Goal: Task Accomplishment & Management: Use online tool/utility

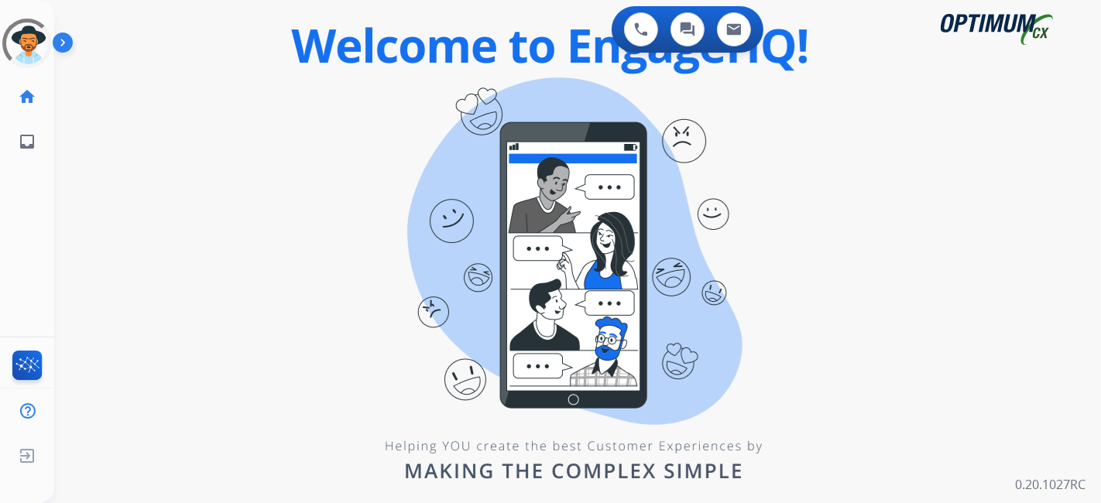
click at [994, 192] on div "0 Voice Interactions 0 Chat Interactions 0 Email Interactions swap_horiz Break …" at bounding box center [577, 251] width 1046 height 503
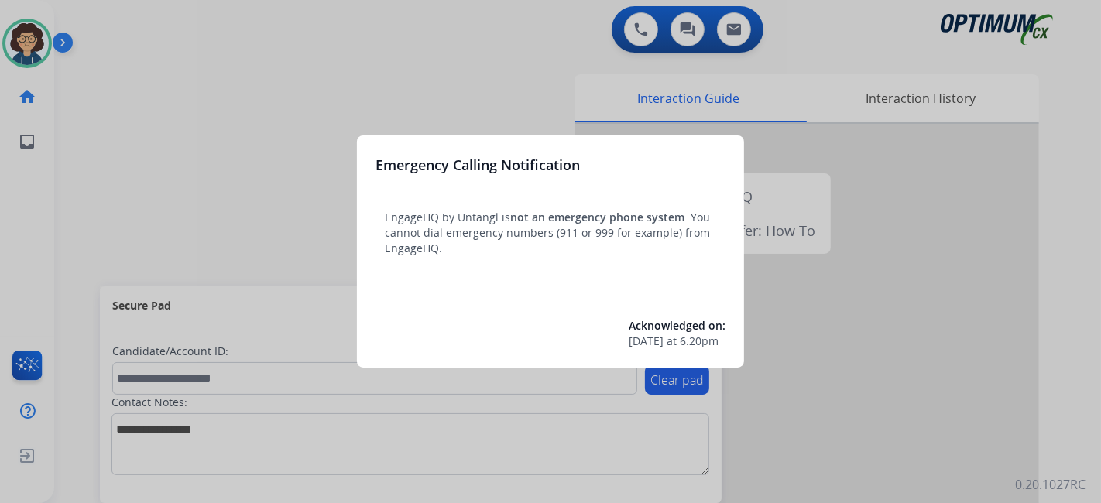
click at [380, 33] on div at bounding box center [550, 251] width 1101 height 503
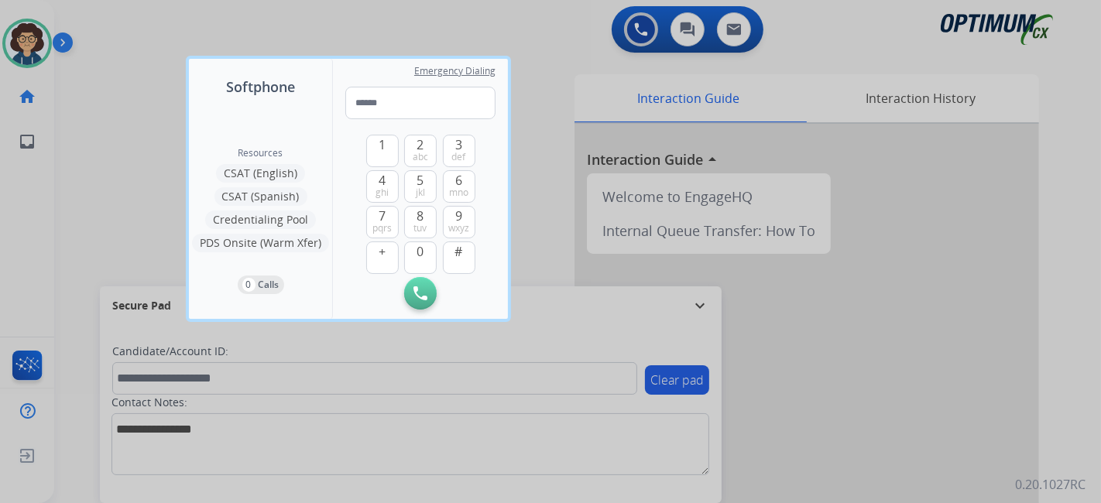
click at [243, 28] on div at bounding box center [550, 251] width 1101 height 503
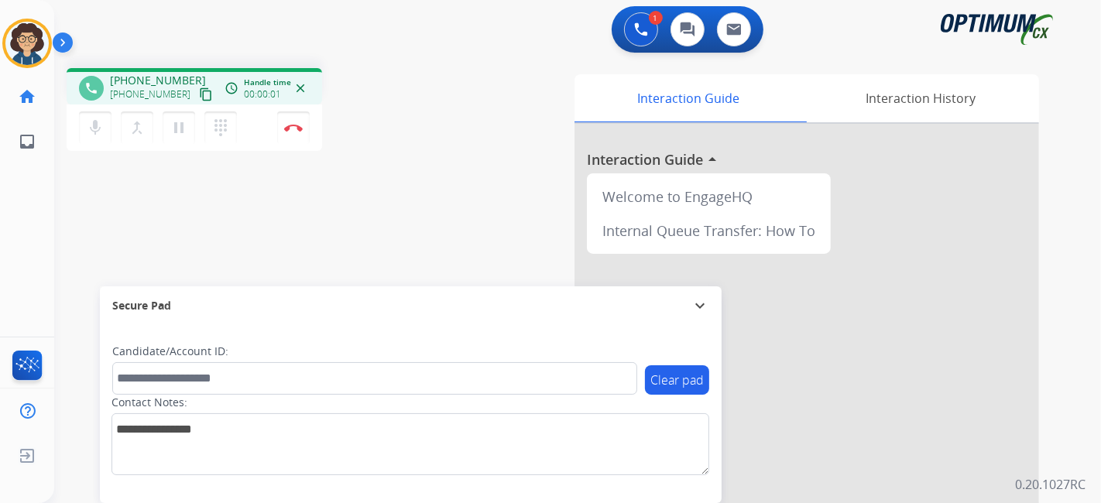
click at [199, 96] on mat-icon "content_copy" at bounding box center [206, 94] width 14 height 14
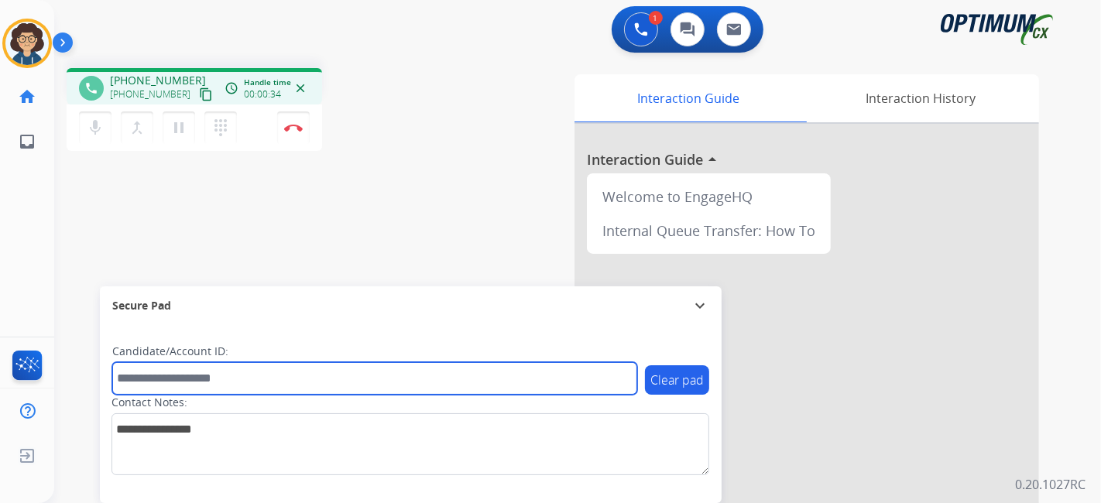
click at [230, 386] on input "text" at bounding box center [374, 378] width 525 height 33
paste input "*********"
type input "*********"
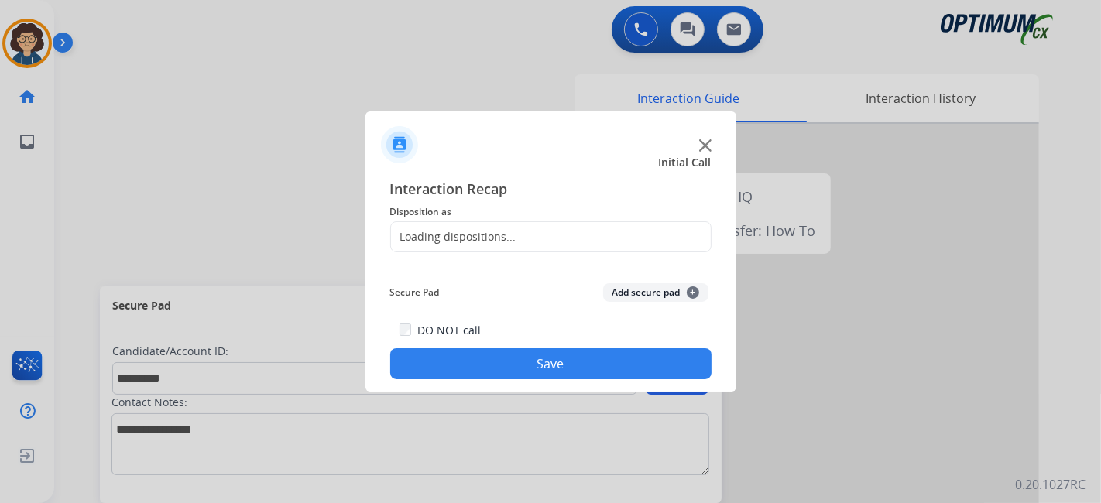
click at [497, 240] on div "Loading dispositions..." at bounding box center [453, 236] width 125 height 15
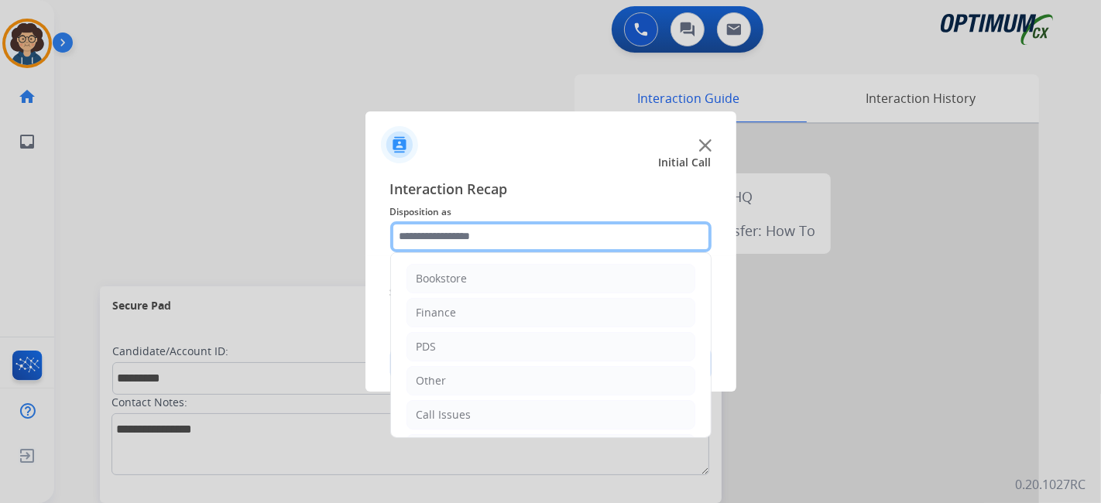
click at [513, 233] on input "text" at bounding box center [550, 236] width 321 height 31
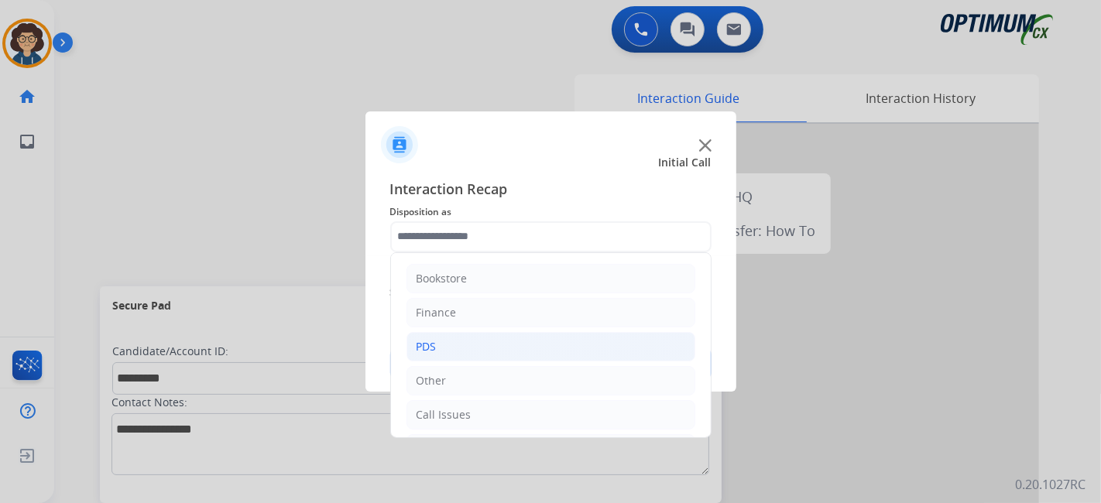
click at [517, 354] on li "PDS" at bounding box center [550, 346] width 289 height 29
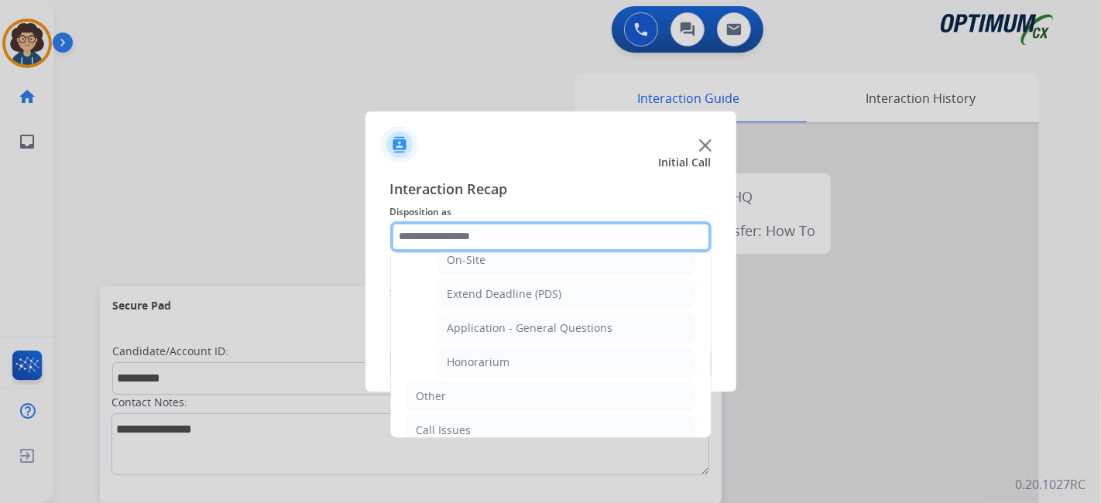
scroll to position [431, 0]
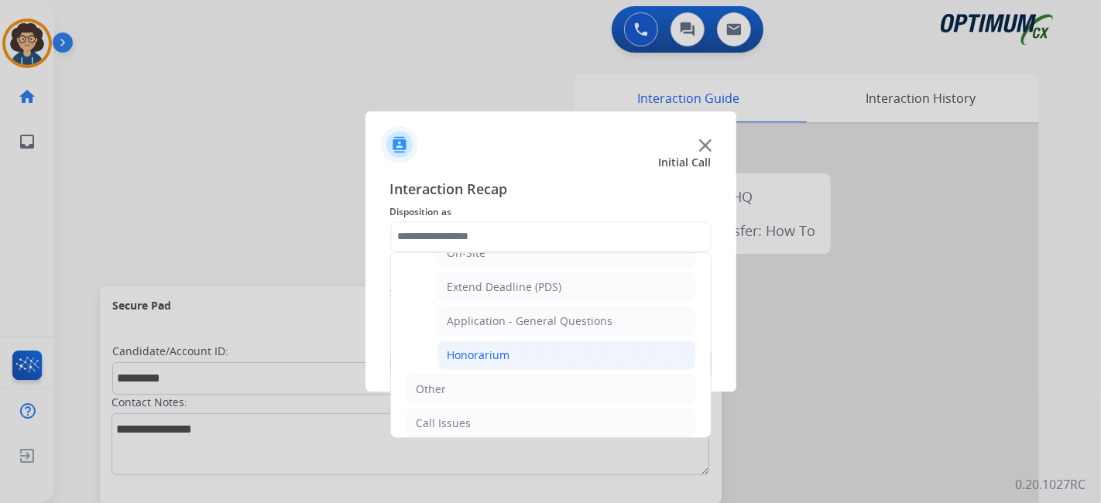
click at [587, 349] on li "Honorarium" at bounding box center [566, 355] width 258 height 29
type input "**********"
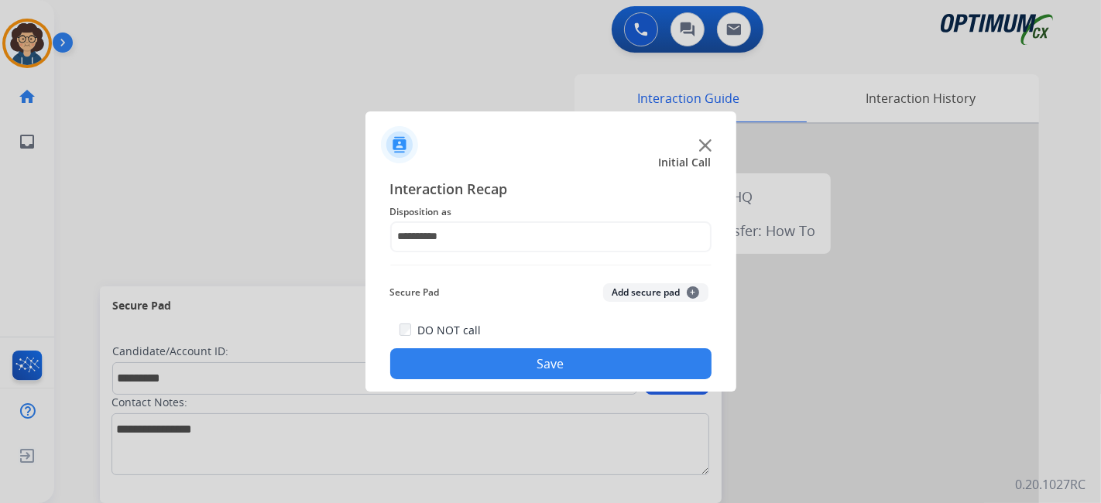
click at [639, 293] on button "Add secure pad +" at bounding box center [655, 292] width 105 height 19
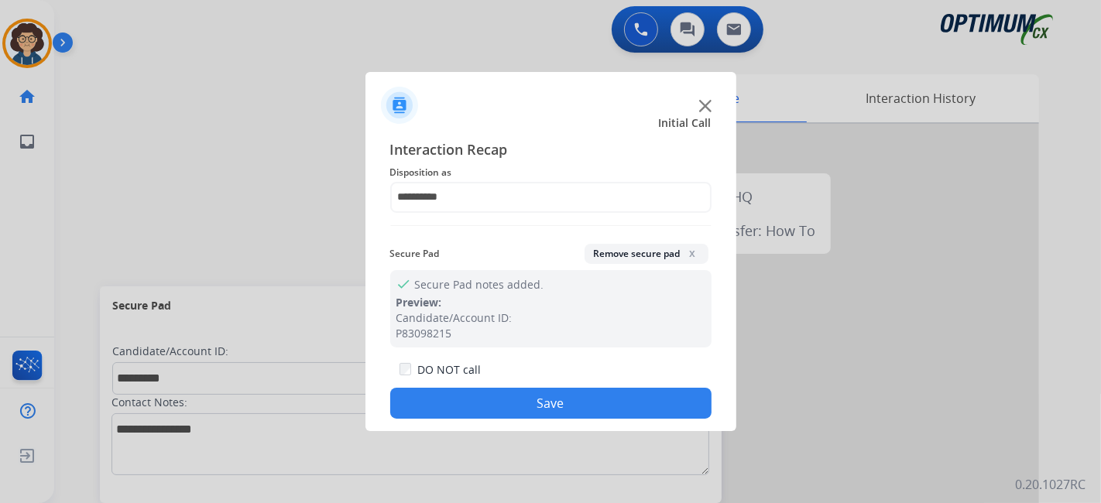
click at [580, 409] on button "Save" at bounding box center [550, 403] width 321 height 31
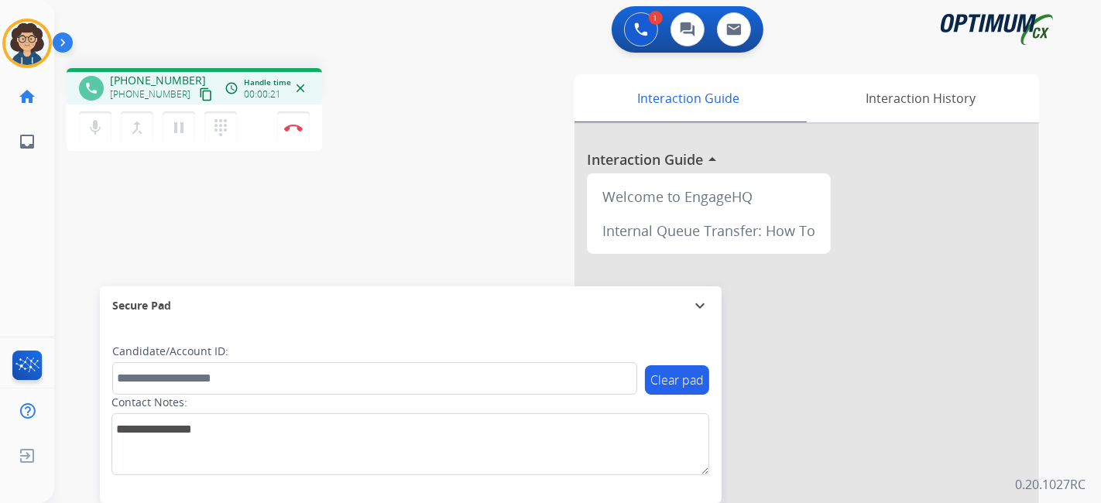
click at [441, 98] on div "phone [PHONE_NUMBER] [PHONE_NUMBER] content_copy access_time Call metrics Queue…" at bounding box center [261, 111] width 389 height 87
click at [199, 88] on mat-icon "content_copy" at bounding box center [206, 94] width 14 height 14
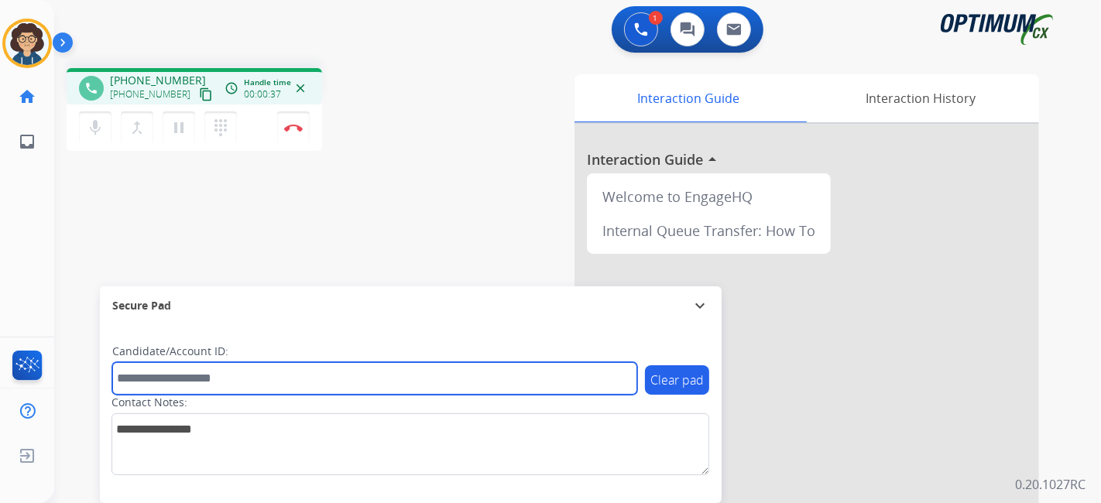
click at [180, 384] on input "text" at bounding box center [374, 378] width 525 height 33
paste input "*******"
type input "*******"
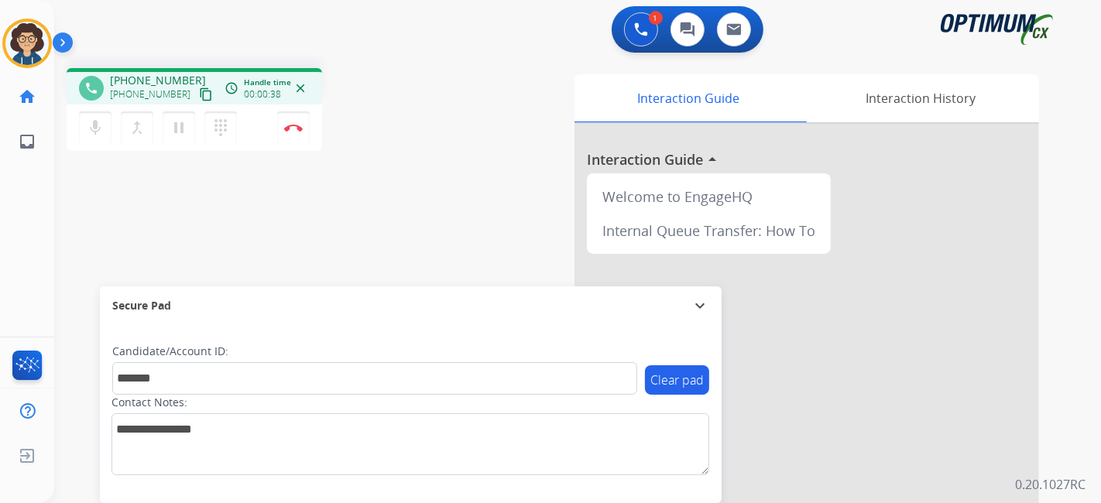
drag, startPoint x: 445, startPoint y: 234, endPoint x: 437, endPoint y: 203, distance: 31.9
click at [443, 226] on div "phone [PHONE_NUMBER] [PHONE_NUMBER] content_copy access_time Call metrics Queue…" at bounding box center [558, 378] width 1009 height 645
click at [1100, 182] on div "1 Voice Interactions 0 Chat Interactions 0 Email Interactions phone [PHONE_NUMB…" at bounding box center [577, 251] width 1046 height 503
click at [303, 132] on button "Disconnect" at bounding box center [293, 127] width 33 height 33
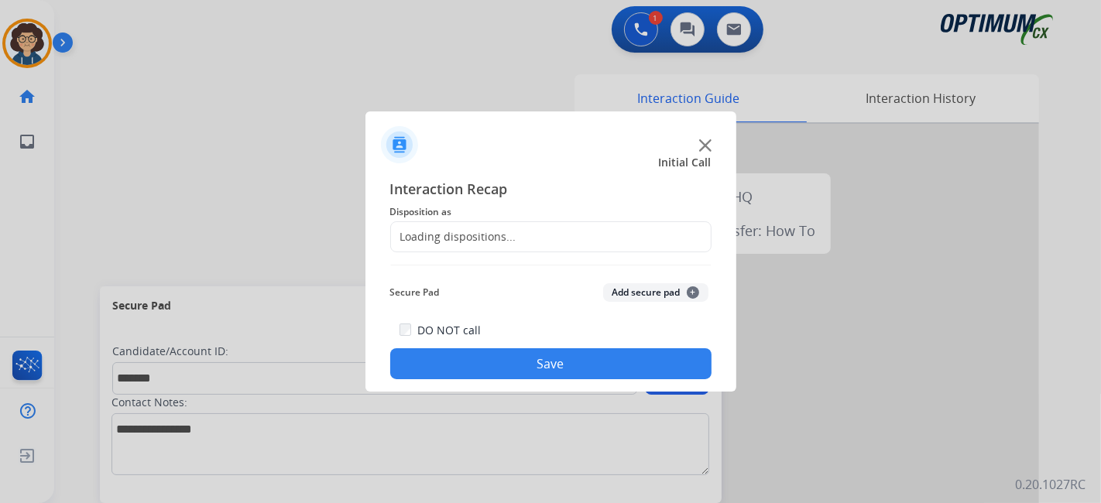
click at [539, 244] on div "Loading dispositions..." at bounding box center [550, 236] width 321 height 31
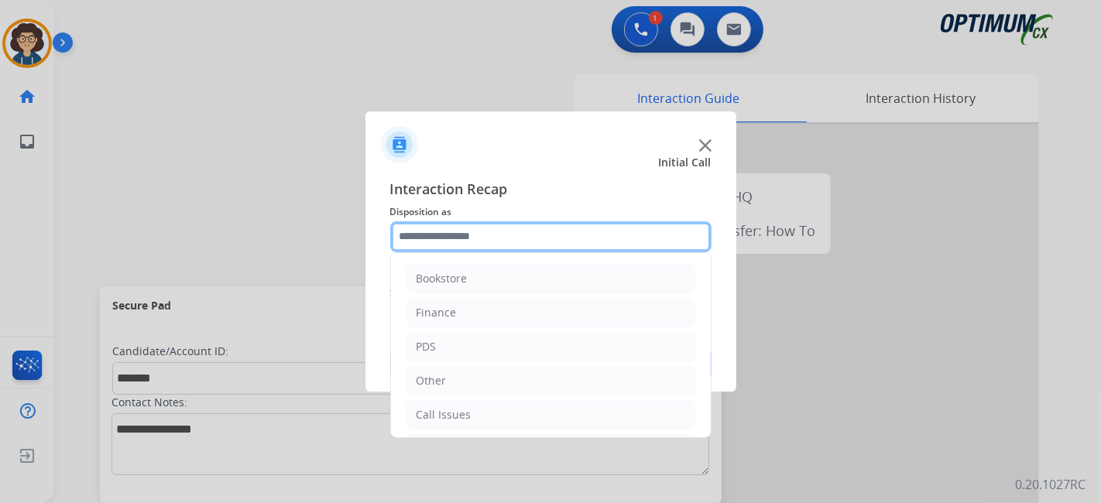
click at [557, 243] on input "text" at bounding box center [550, 236] width 321 height 31
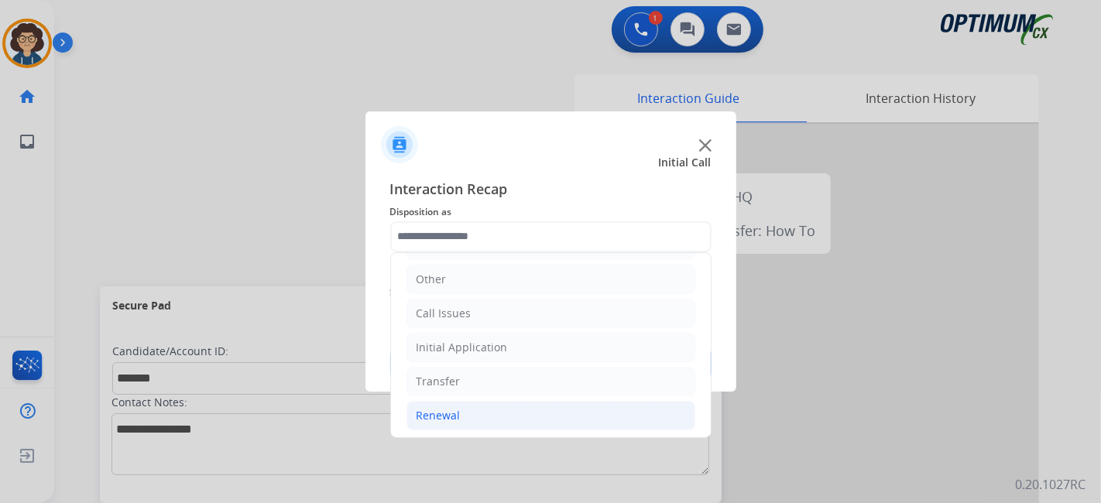
click at [488, 401] on li "Renewal" at bounding box center [550, 415] width 289 height 29
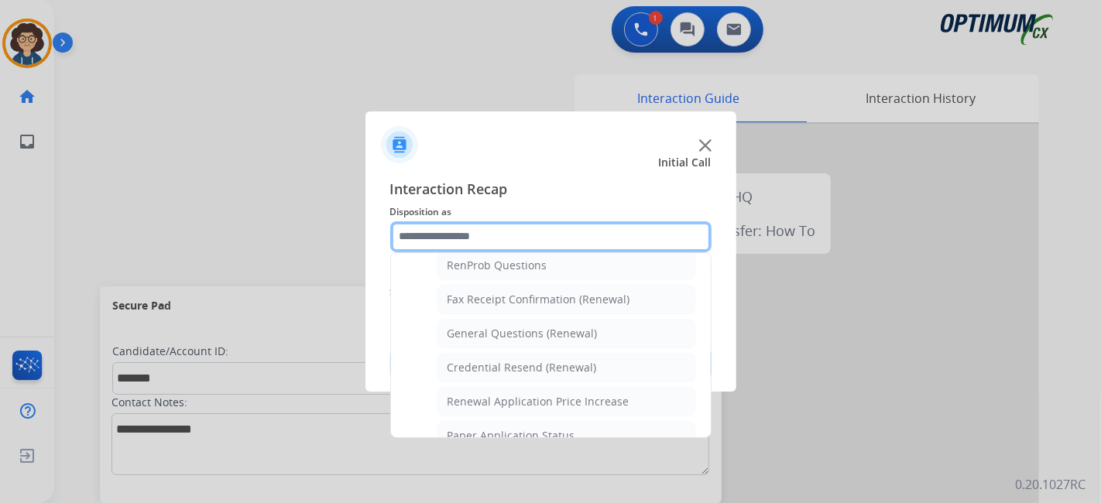
scroll to position [400, 0]
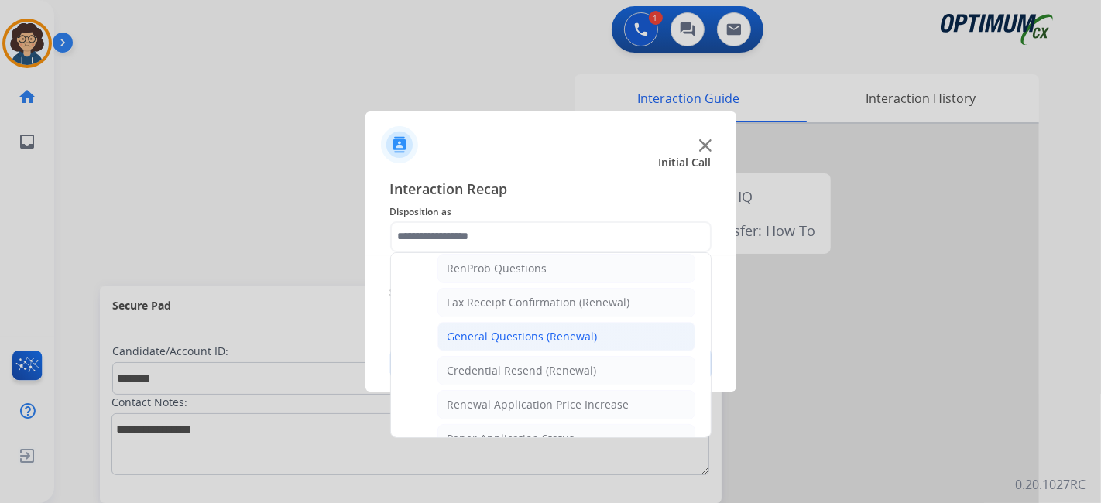
click at [619, 329] on li "General Questions (Renewal)" at bounding box center [566, 336] width 258 height 29
type input "**********"
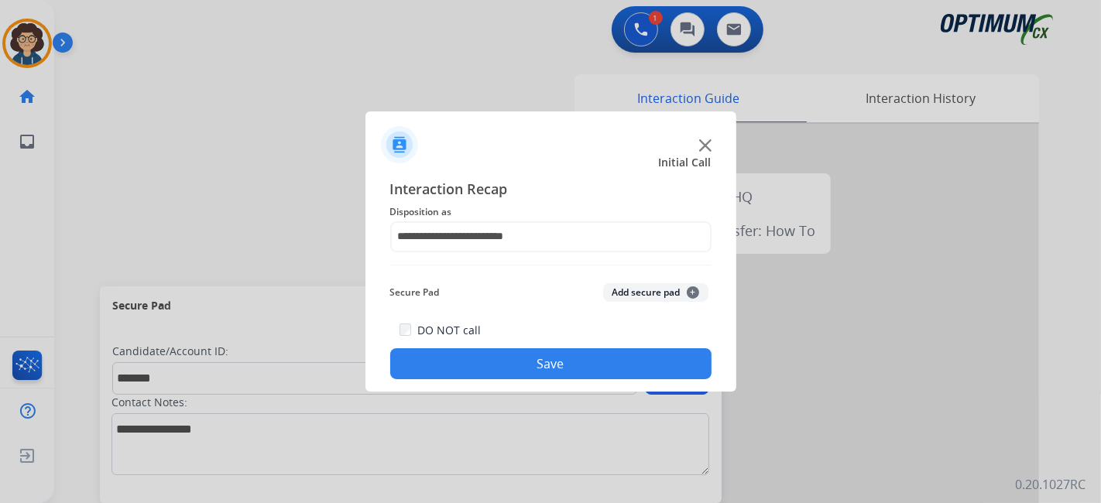
click at [649, 271] on div "**********" at bounding box center [550, 279] width 321 height 202
click at [649, 280] on div "Secure Pad Add secure pad +" at bounding box center [550, 292] width 321 height 31
click at [645, 295] on button "Add secure pad +" at bounding box center [655, 292] width 105 height 19
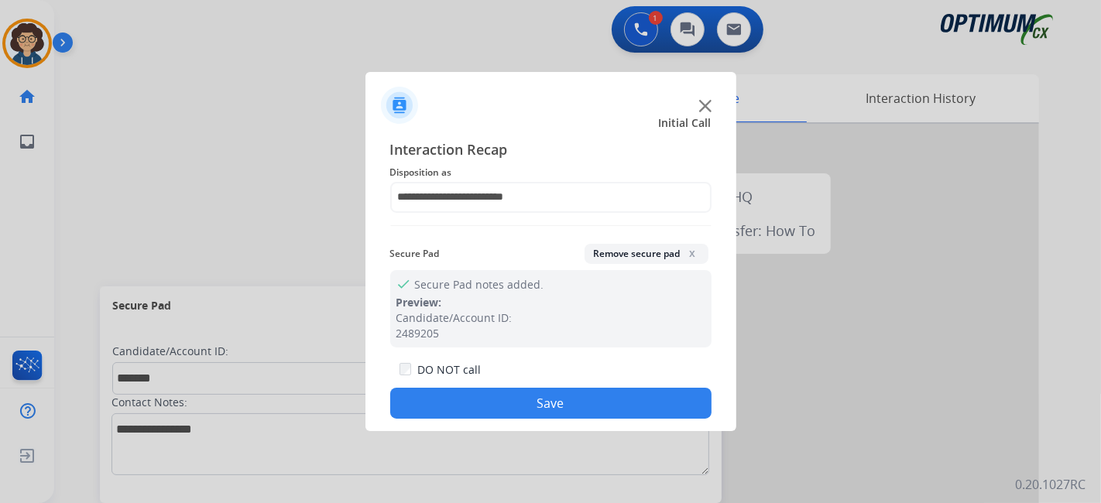
click at [618, 412] on button "Save" at bounding box center [550, 403] width 321 height 31
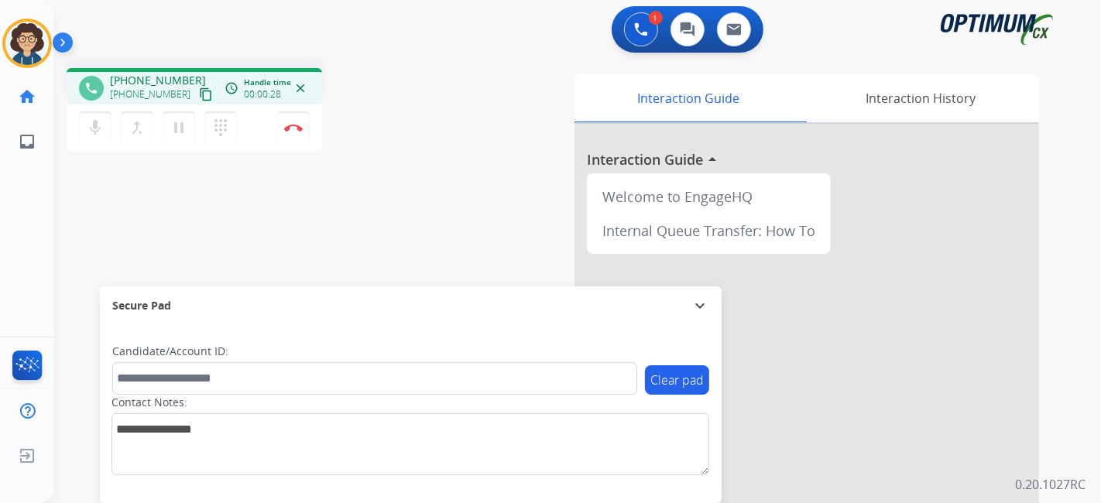
click at [199, 96] on mat-icon "content_copy" at bounding box center [206, 94] width 14 height 14
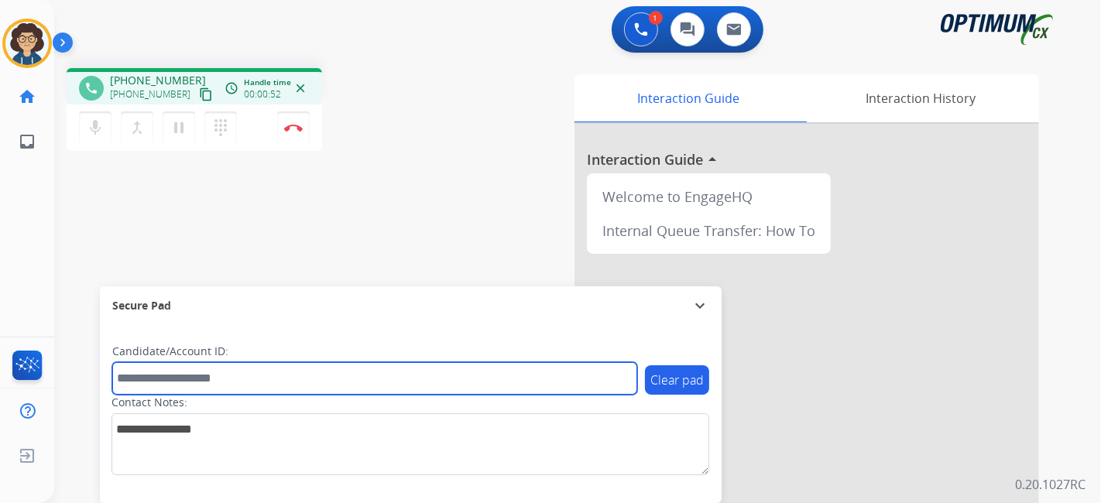
click at [252, 376] on input "text" at bounding box center [374, 378] width 525 height 33
paste input "*******"
type input "*******"
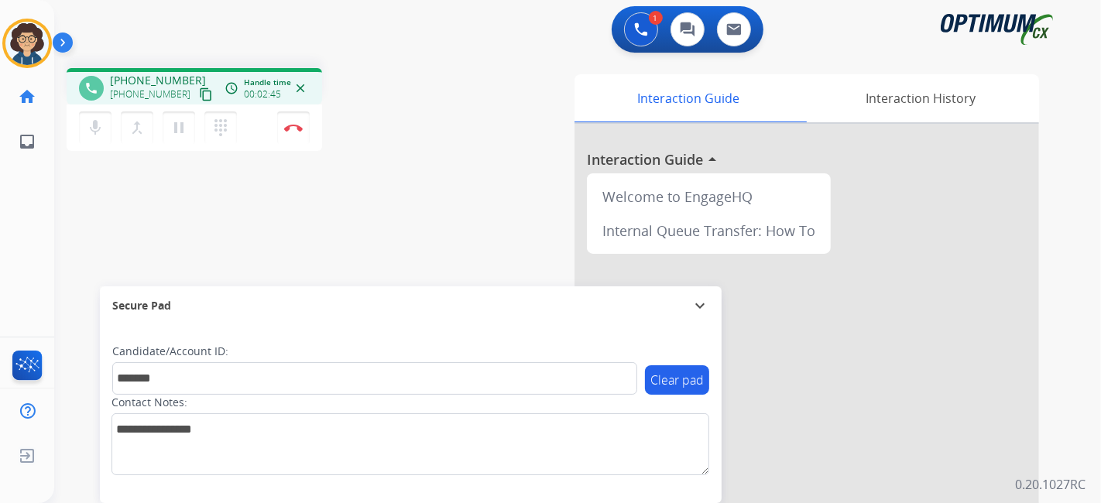
click at [484, 178] on div "Interaction Guide Interaction History Interaction Guide arrow_drop_up Welcome t…" at bounding box center [750, 387] width 577 height 627
click at [182, 132] on mat-icon "pause" at bounding box center [178, 127] width 19 height 19
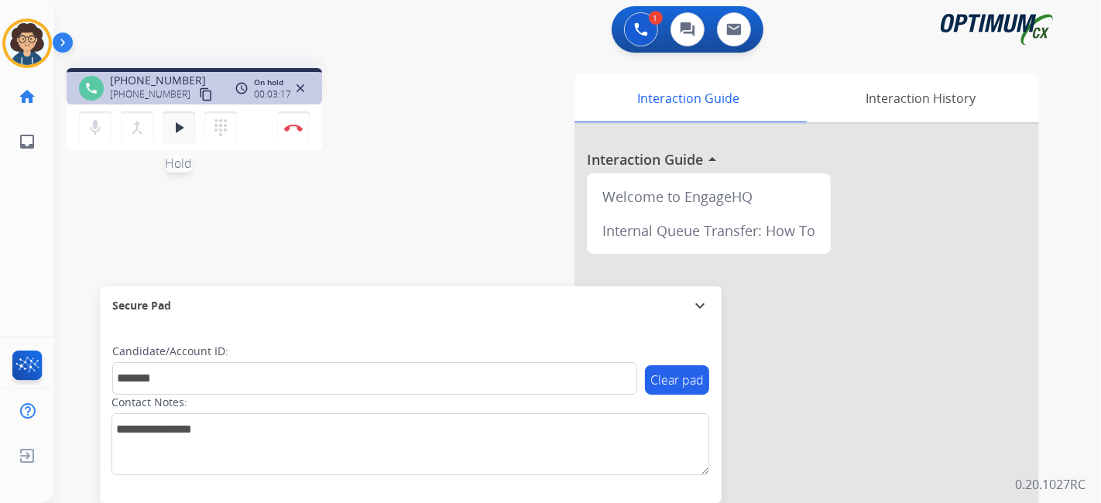
click at [180, 134] on mat-icon "play_arrow" at bounding box center [178, 127] width 19 height 19
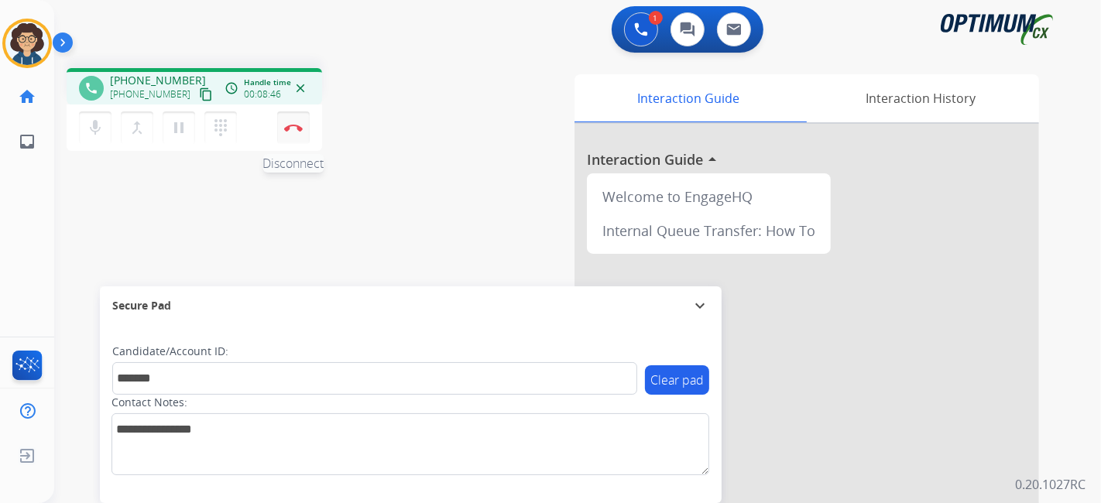
click at [297, 130] on img at bounding box center [293, 128] width 19 height 8
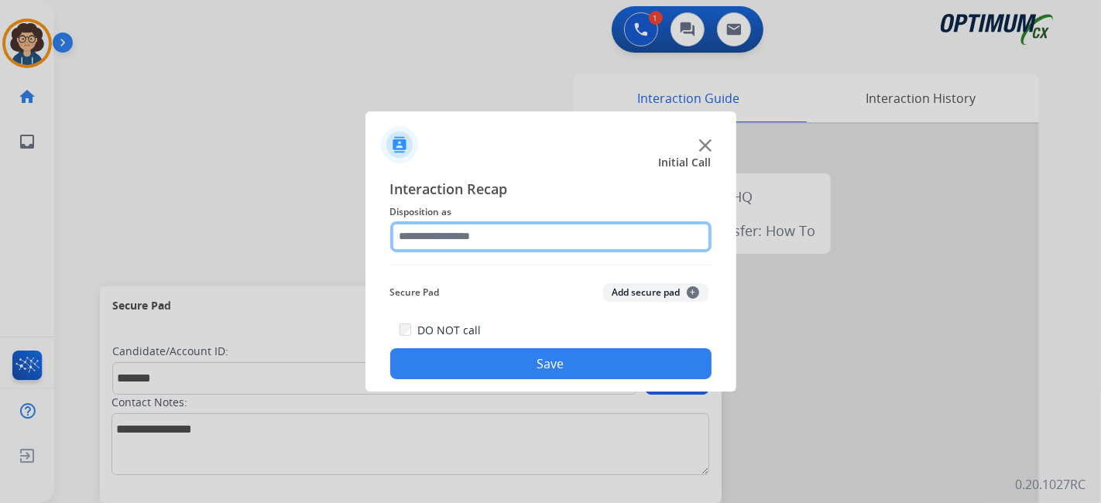
click at [488, 246] on input "text" at bounding box center [550, 236] width 321 height 31
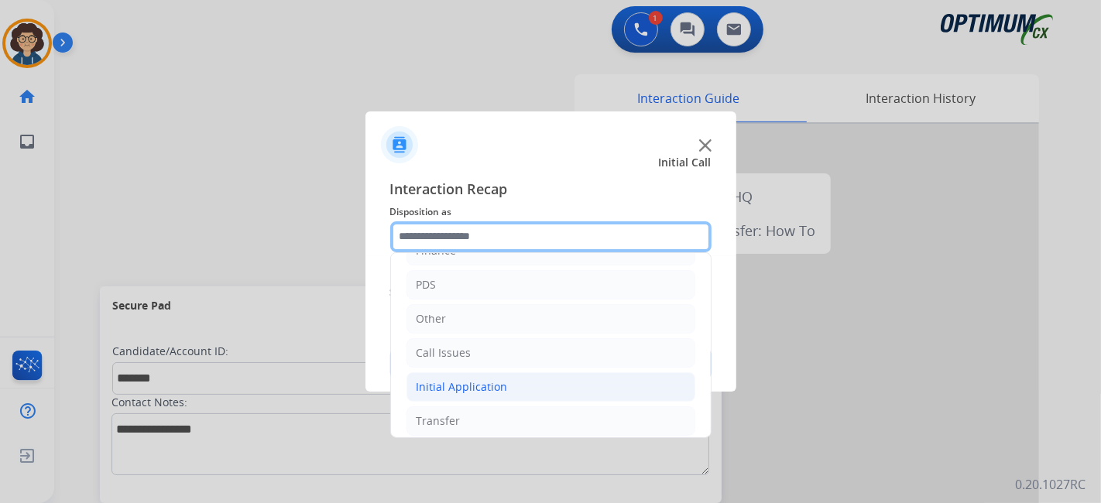
scroll to position [101, 0]
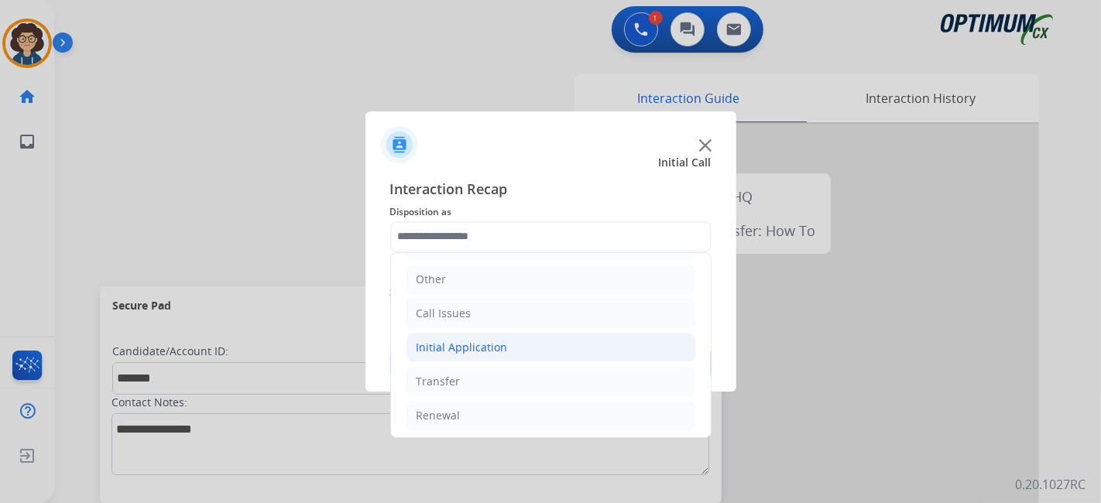
click at [555, 349] on li "Initial Application" at bounding box center [550, 347] width 289 height 29
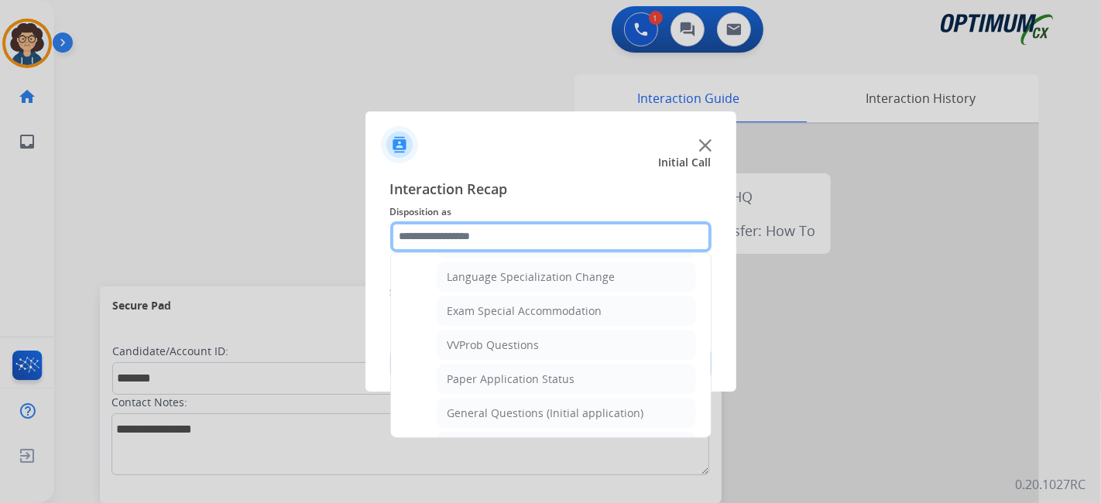
scroll to position [810, 0]
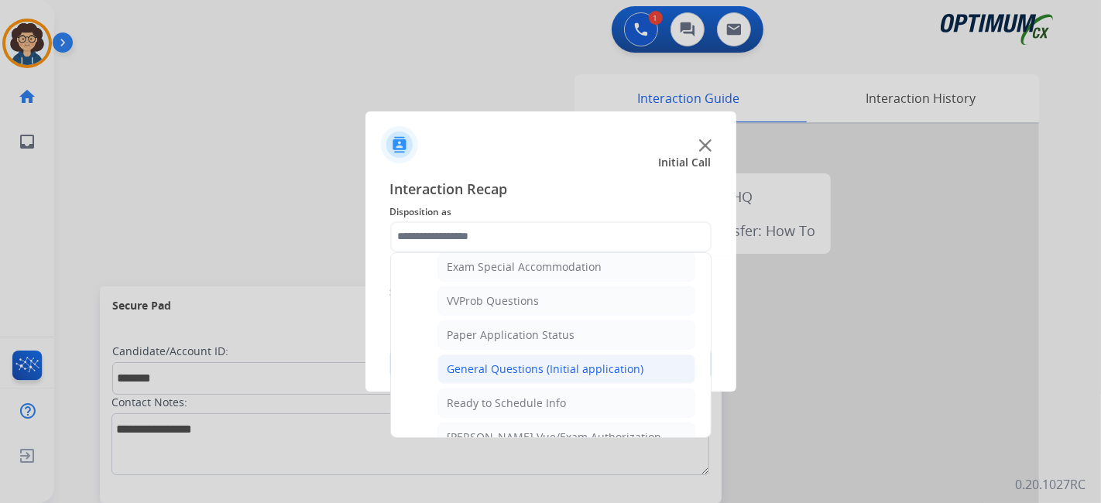
click at [604, 354] on li "General Questions (Initial application)" at bounding box center [566, 368] width 258 height 29
type input "**********"
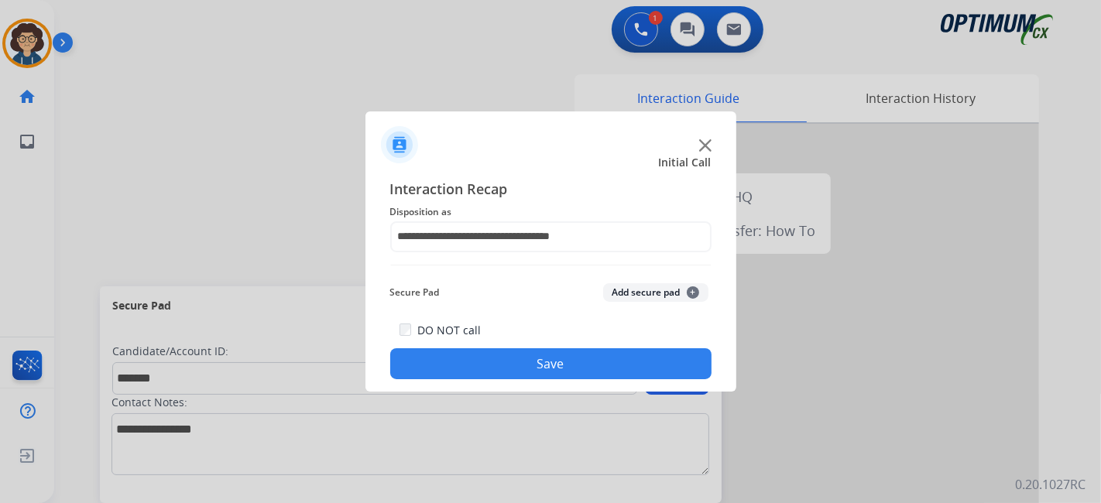
click at [633, 306] on div "Secure Pad Add secure pad +" at bounding box center [550, 292] width 321 height 31
click at [640, 285] on button "Add secure pad +" at bounding box center [655, 292] width 105 height 19
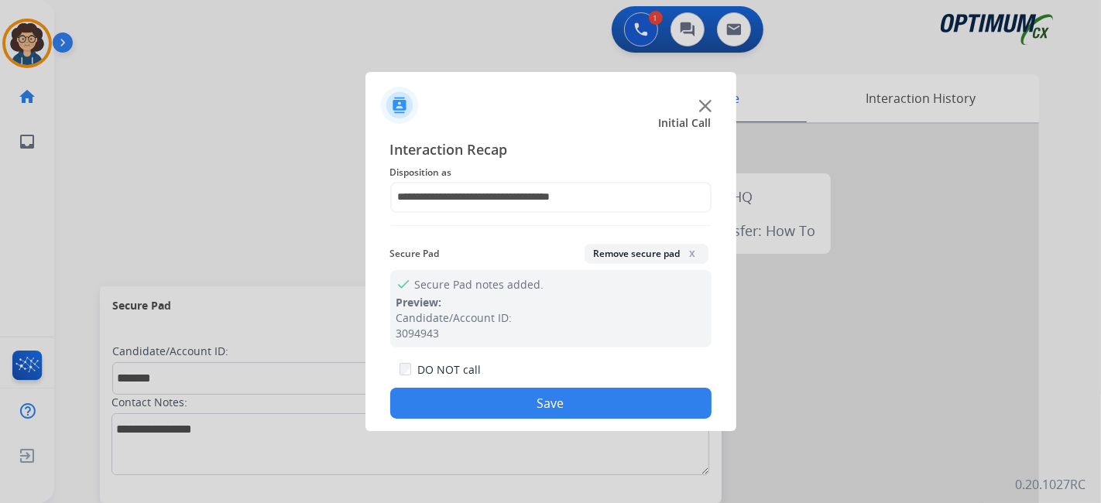
drag, startPoint x: 583, startPoint y: 408, endPoint x: 316, endPoint y: 8, distance: 481.0
click at [579, 406] on button "Save" at bounding box center [550, 403] width 321 height 31
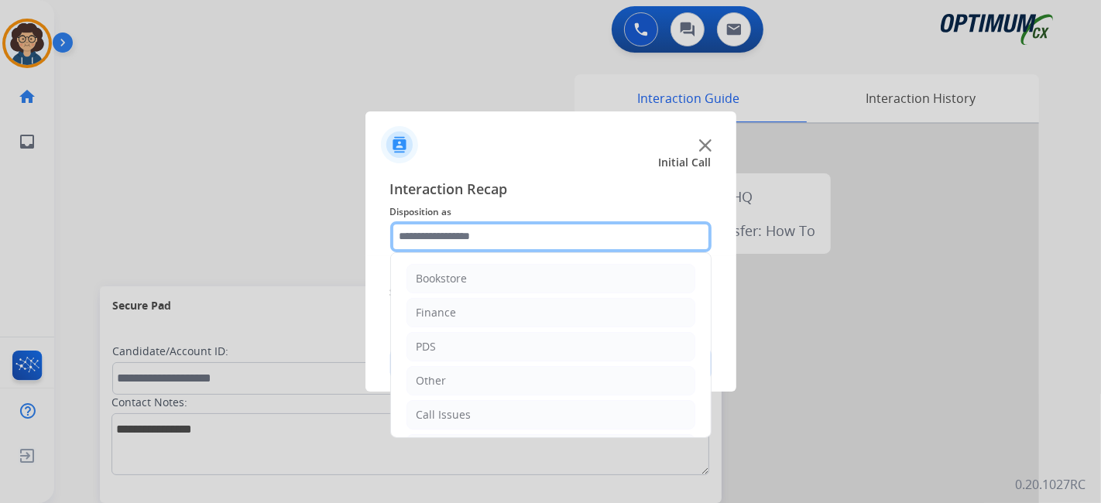
click at [522, 221] on input "text" at bounding box center [550, 236] width 321 height 31
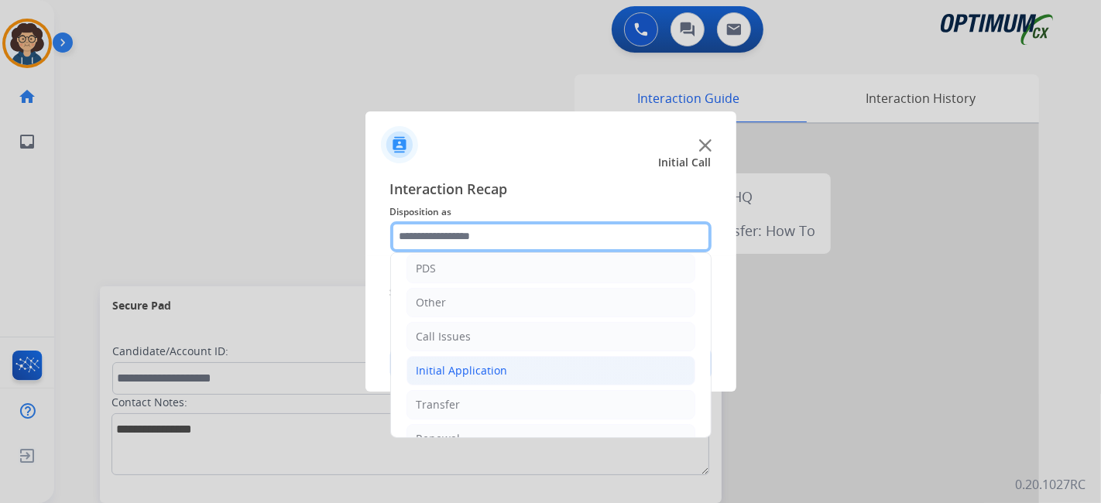
scroll to position [101, 0]
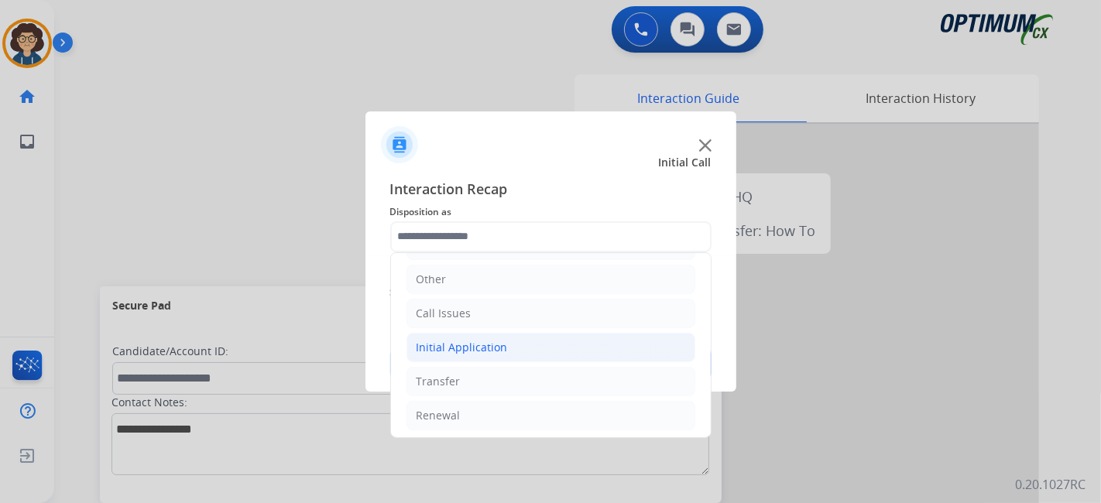
click at [597, 348] on li "Initial Application" at bounding box center [550, 347] width 289 height 29
click at [626, 337] on li "Initial Application" at bounding box center [550, 347] width 289 height 29
click at [549, 401] on li "Renewal" at bounding box center [550, 415] width 289 height 29
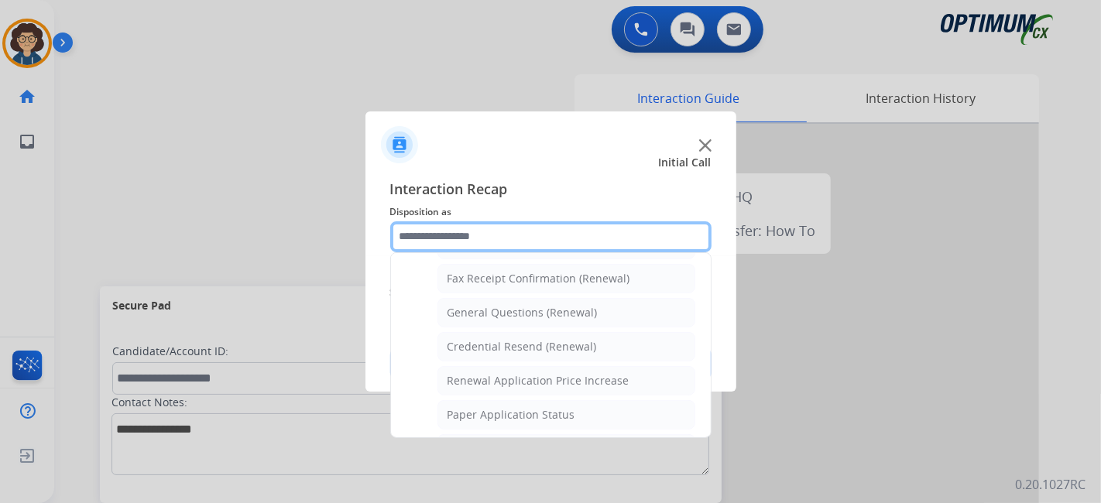
scroll to position [419, 0]
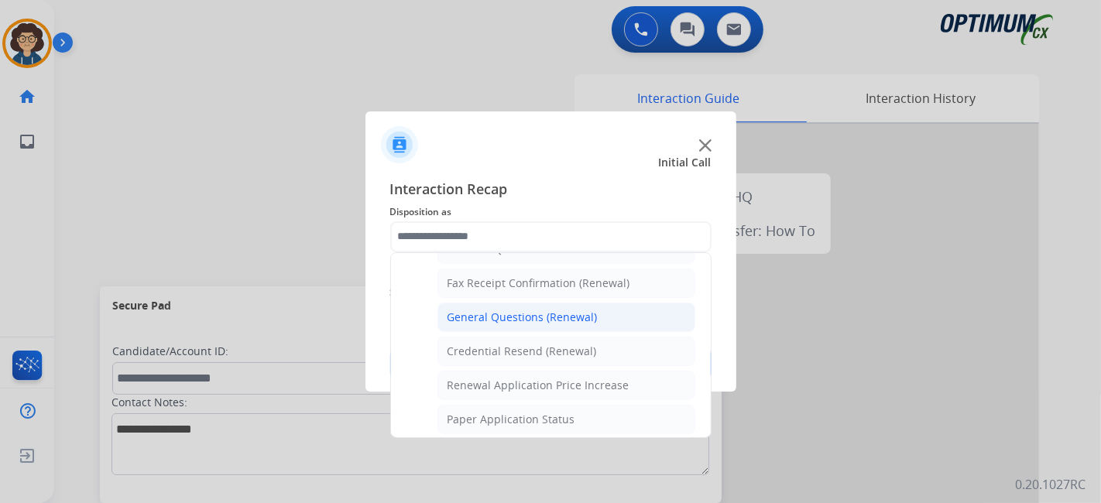
click at [569, 316] on div "General Questions (Renewal)" at bounding box center [522, 317] width 150 height 15
type input "**********"
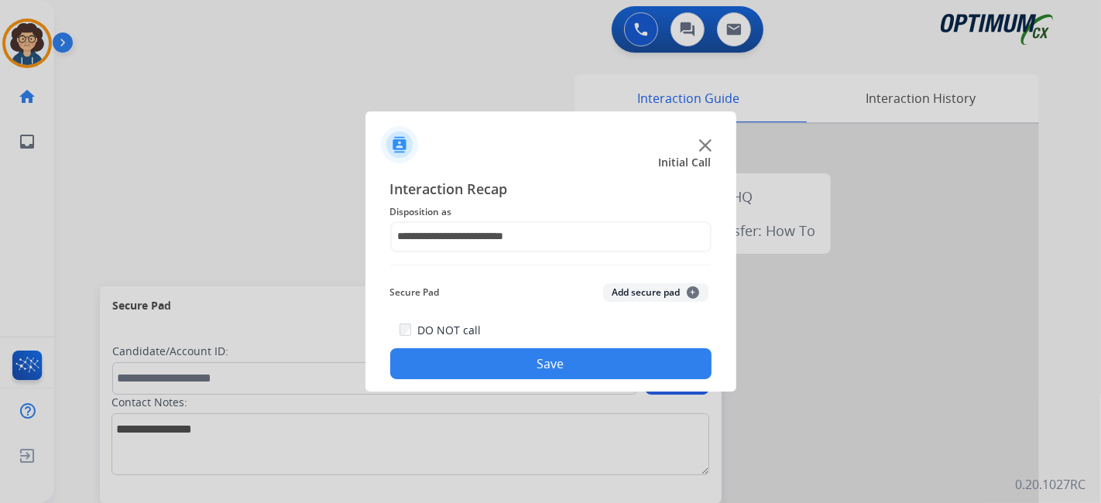
click at [556, 356] on button "Save" at bounding box center [550, 363] width 321 height 31
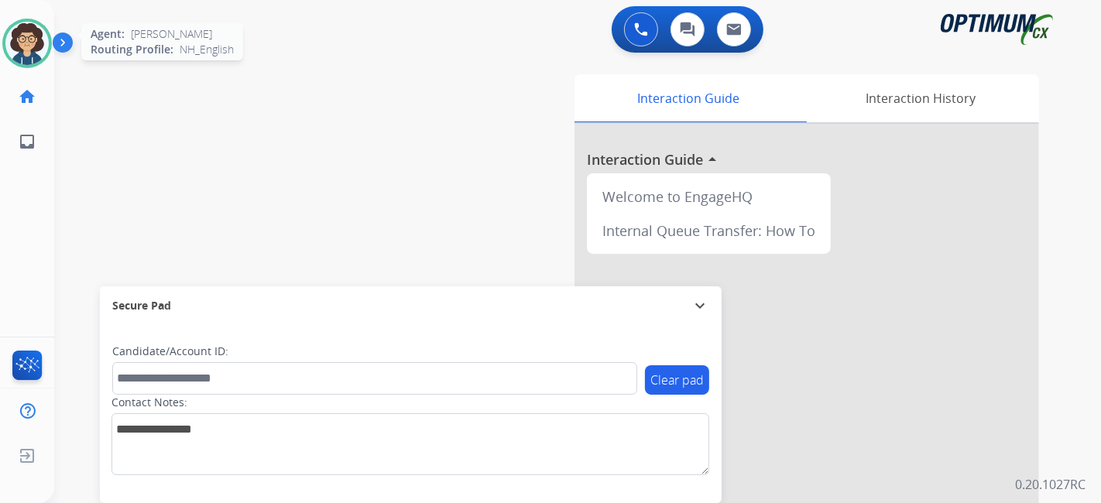
click at [28, 32] on img at bounding box center [26, 43] width 43 height 43
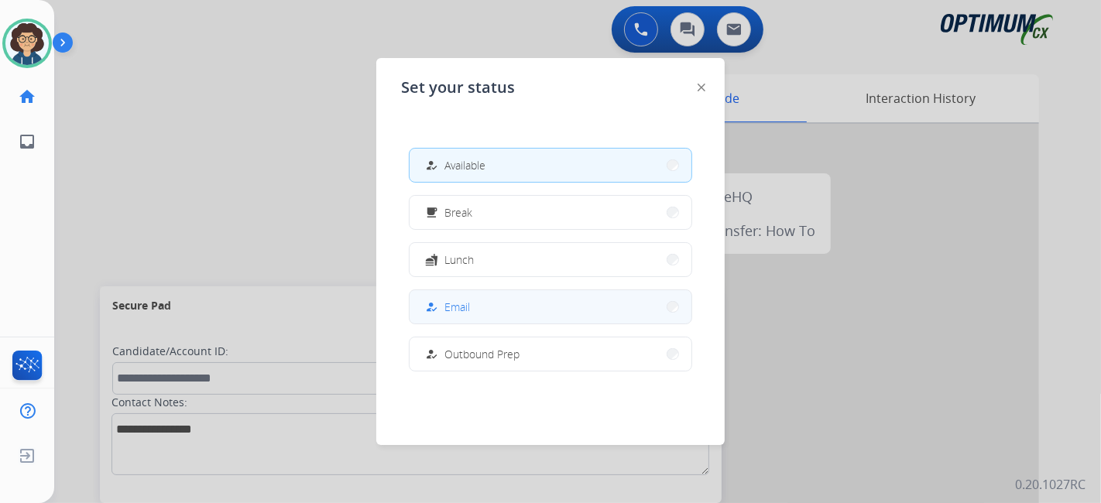
click at [502, 307] on button "how_to_reg Email" at bounding box center [550, 306] width 282 height 33
